Goal: Task Accomplishment & Management: Check status

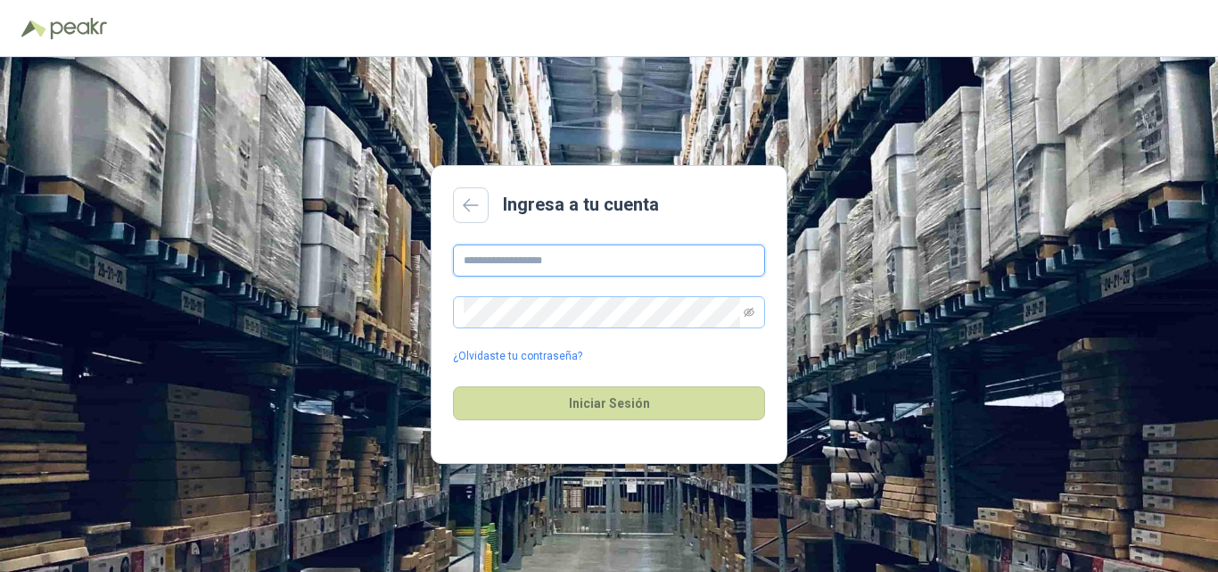
type input "**********"
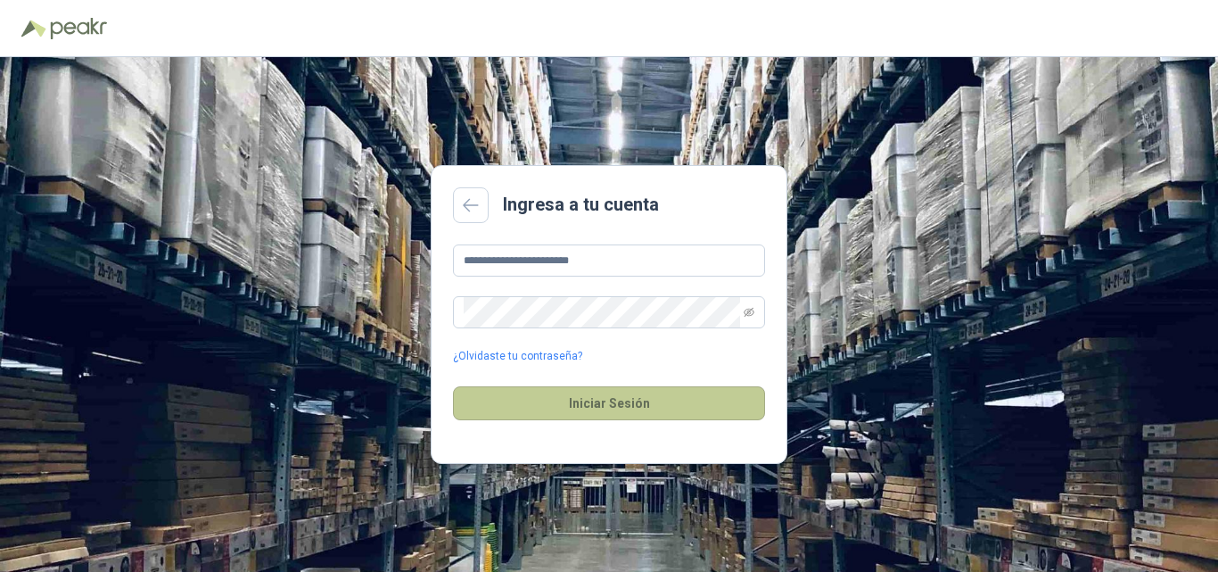
click at [583, 405] on button "Iniciar Sesión" at bounding box center [609, 403] width 312 height 34
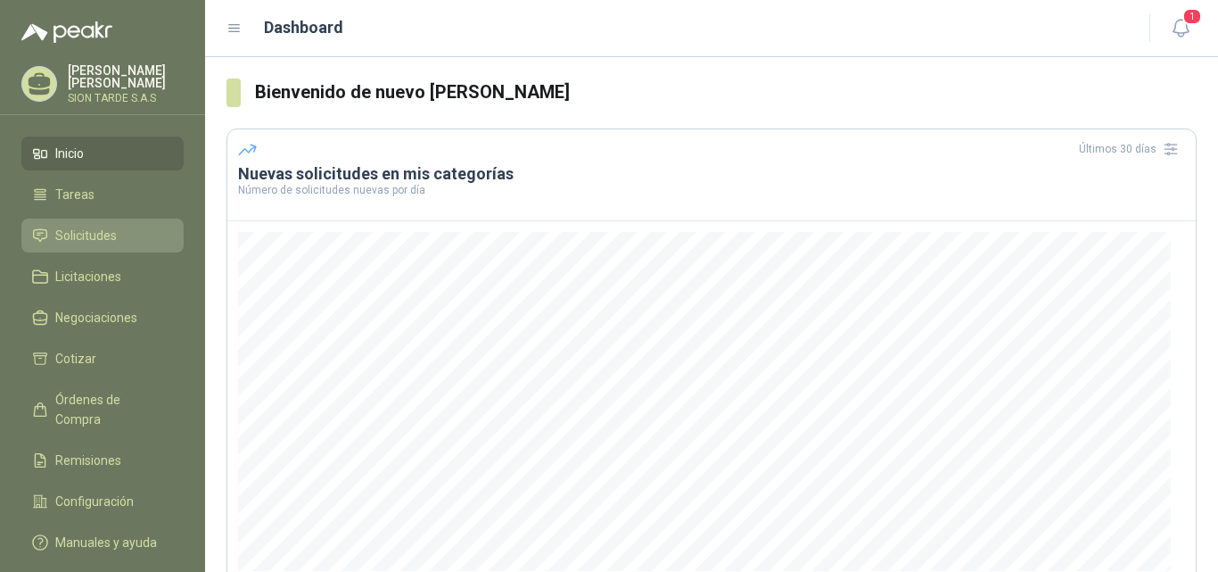
click at [103, 226] on span "Solicitudes" at bounding box center [86, 236] width 62 height 20
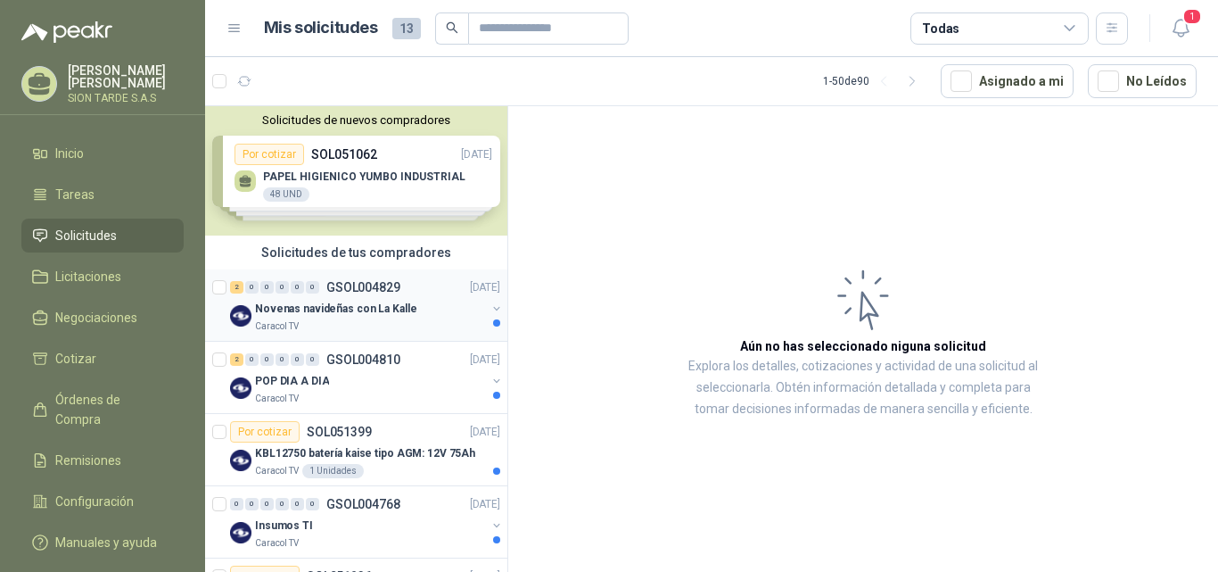
click at [351, 316] on p "Novenas navideñas con La Kalle" at bounding box center [335, 309] width 161 height 17
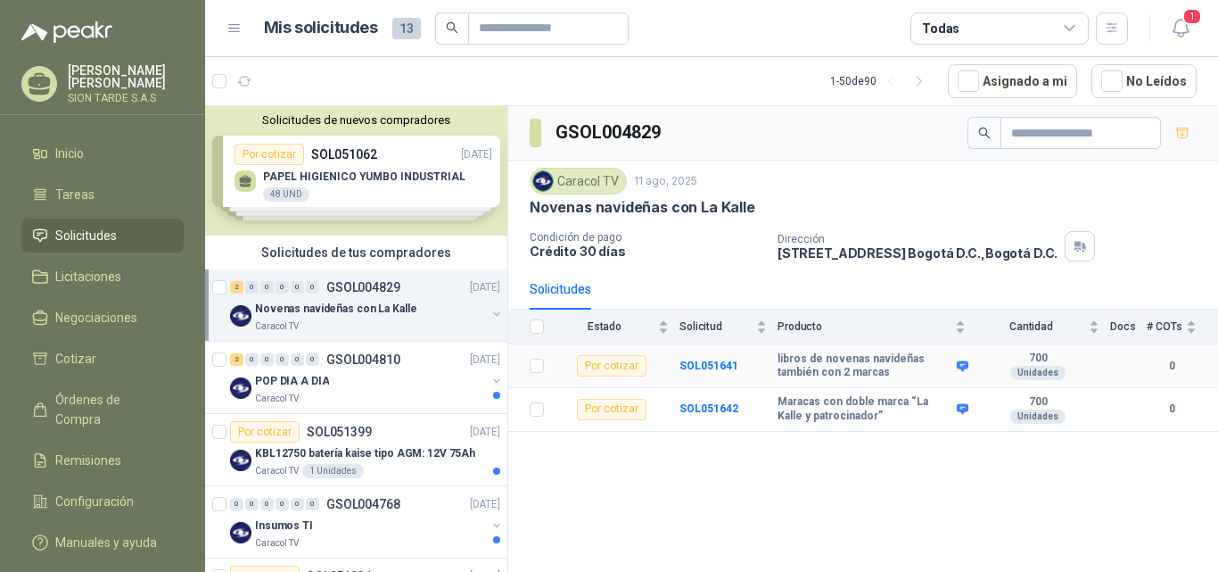
click at [678, 372] on td "Por cotizar" at bounding box center [617, 366] width 125 height 44
click at [704, 367] on b "SOL051641" at bounding box center [709, 365] width 59 height 12
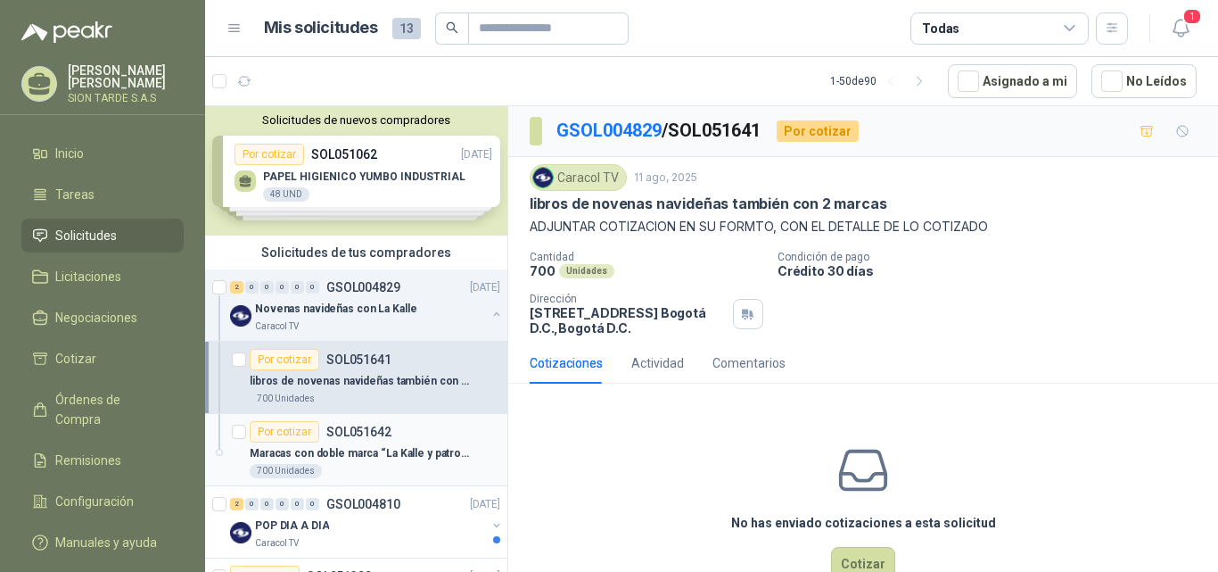
click at [353, 454] on p "Maracas con doble marca “La Kalle y patrocinador”" at bounding box center [361, 453] width 222 height 17
